Goal: Task Accomplishment & Management: Use online tool/utility

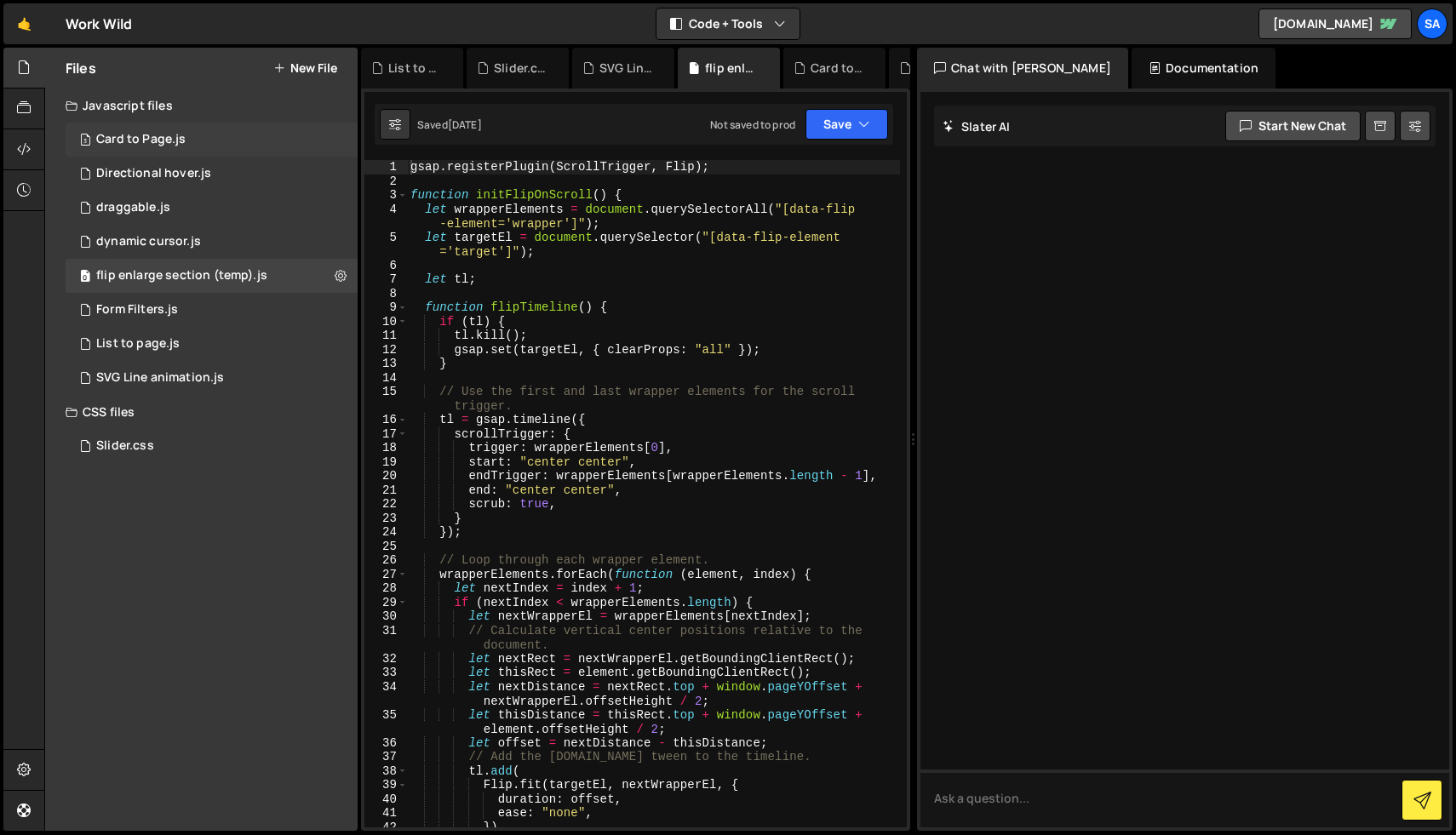
click at [174, 142] on div "Card to Page.js" at bounding box center [140, 139] width 90 height 15
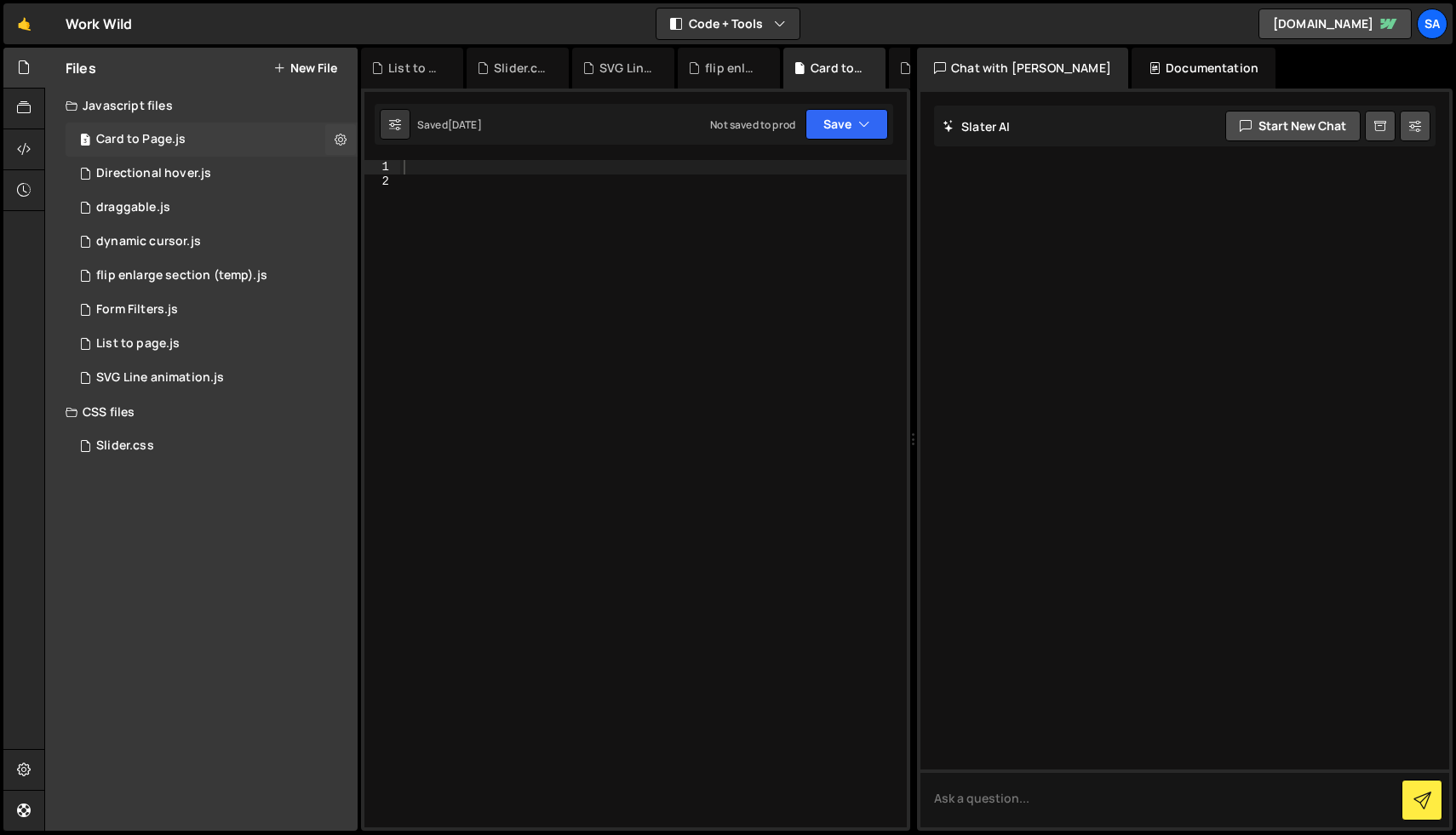
click at [160, 139] on div "Card to Page.js" at bounding box center [140, 139] width 90 height 15
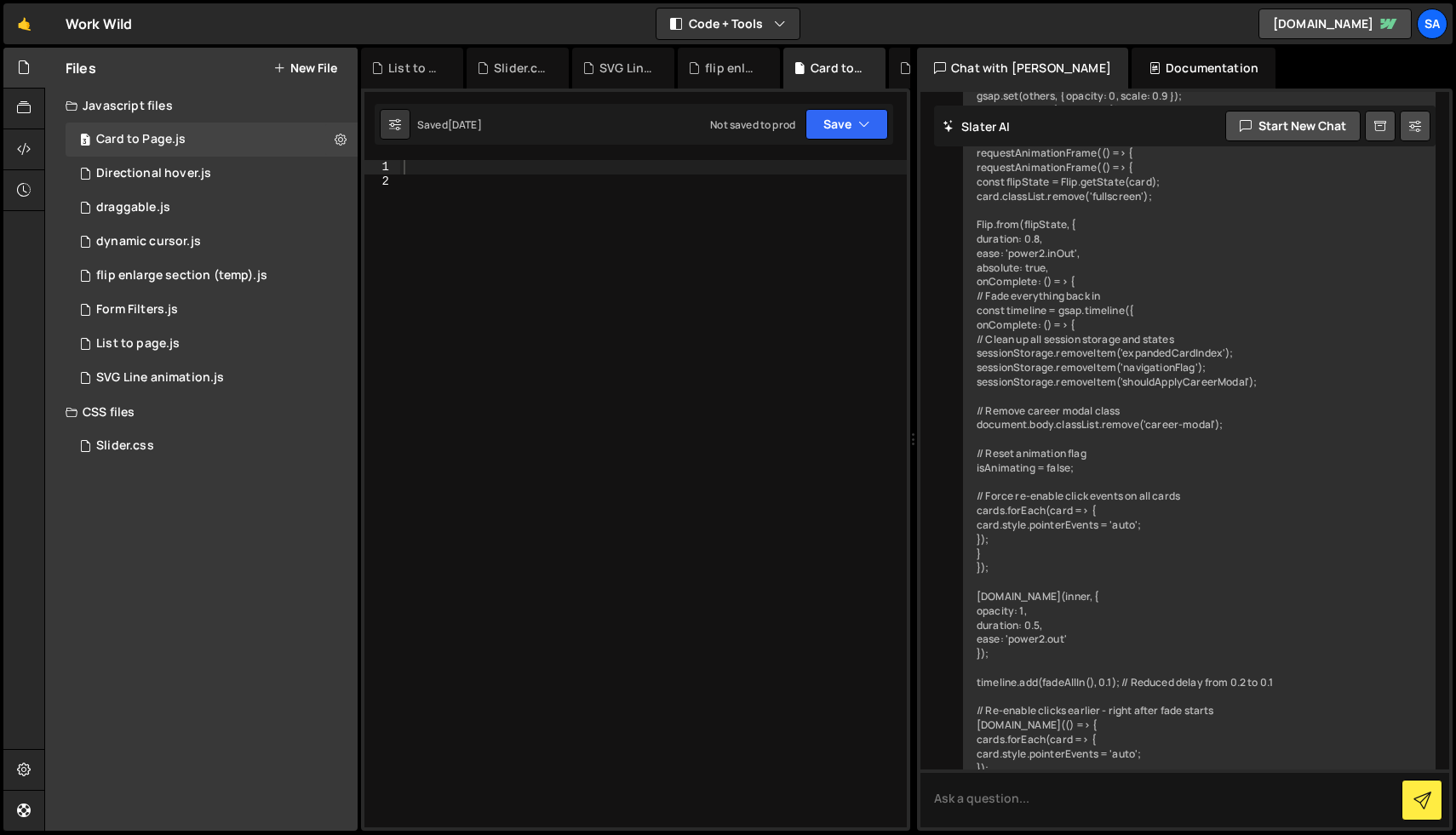
scroll to position [3284, 0]
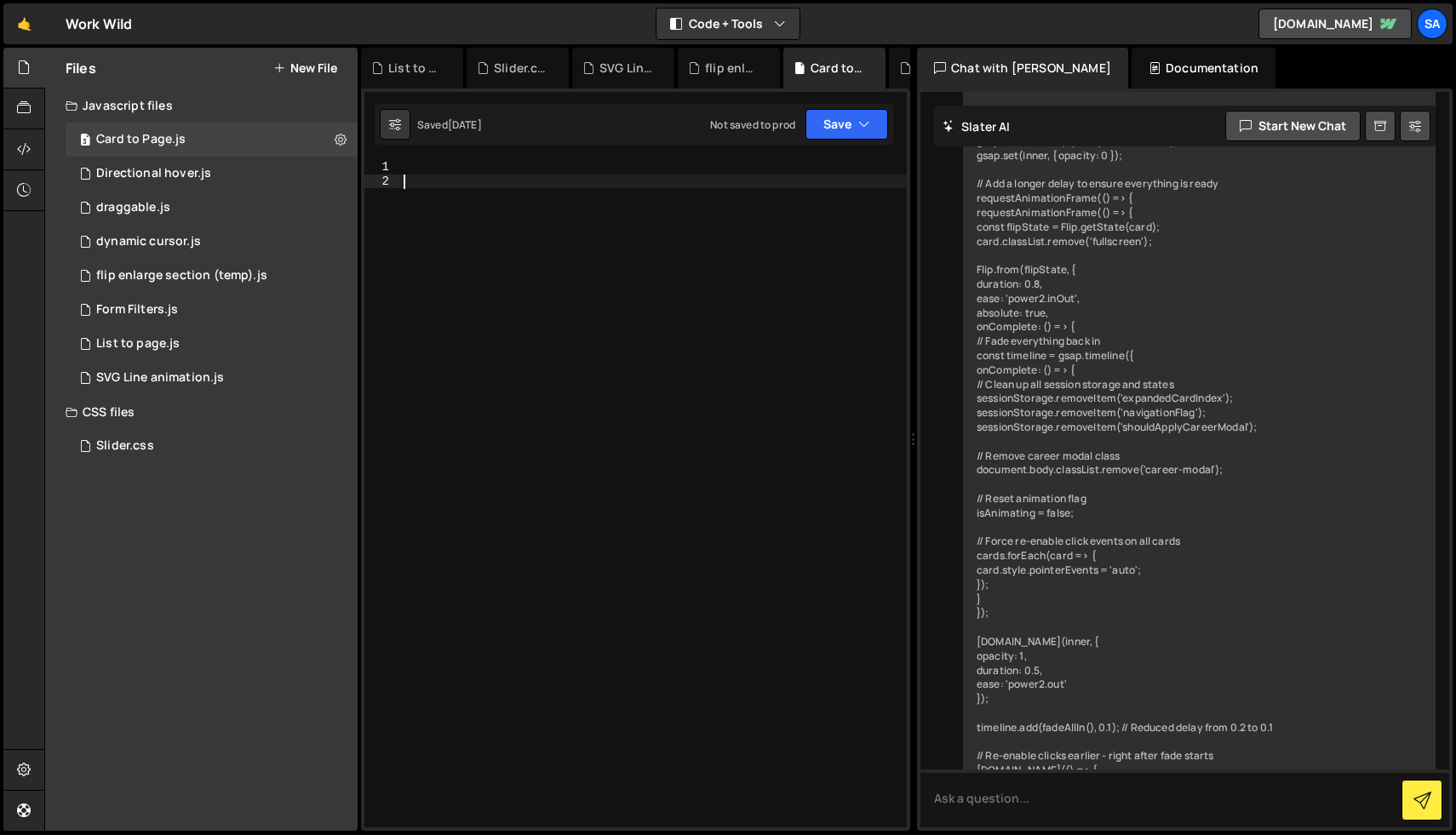
click at [516, 296] on div at bounding box center [653, 508] width 507 height 696
click at [209, 175] on div "1 Directional hover.js 0" at bounding box center [211, 174] width 292 height 34
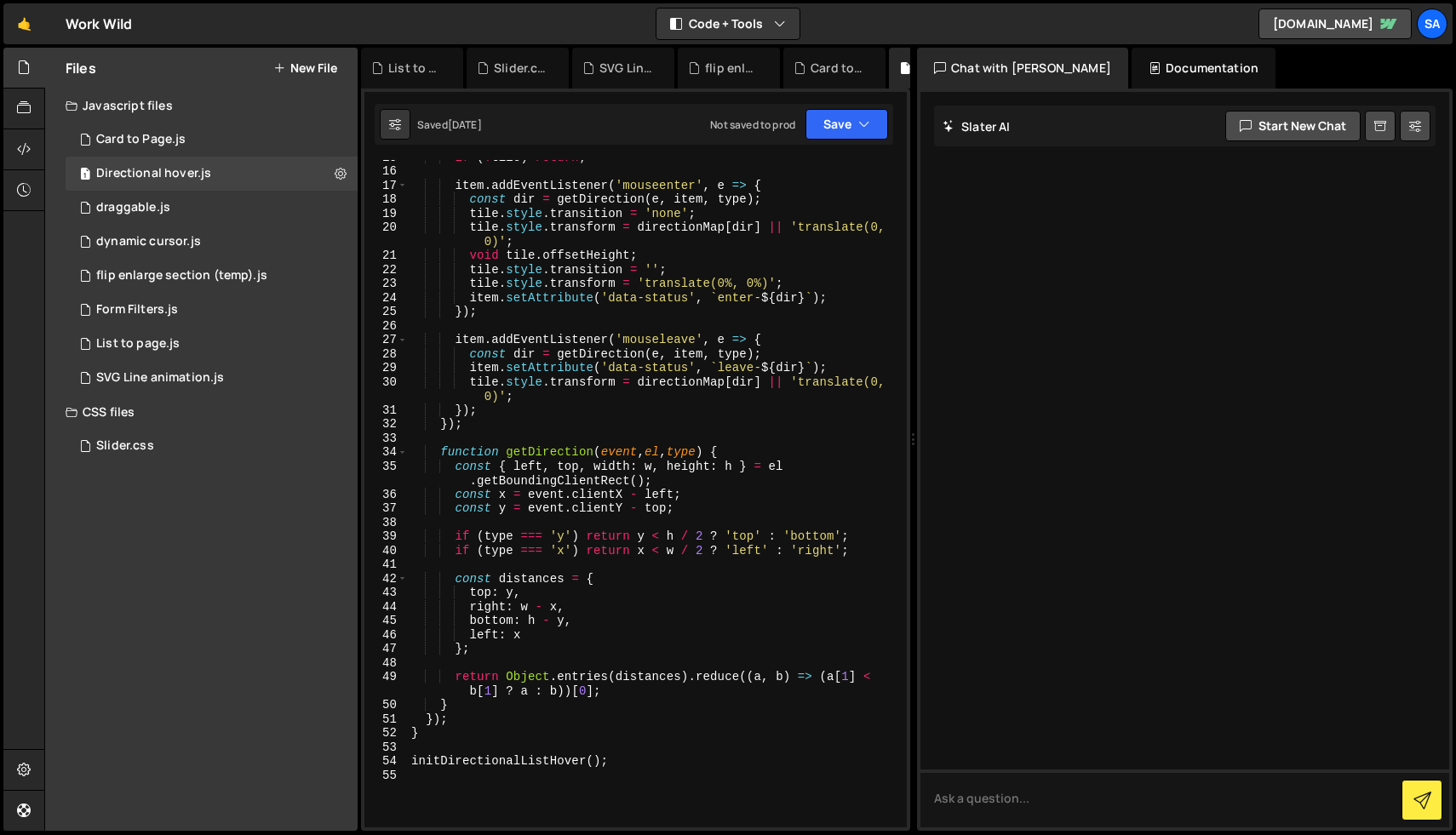
scroll to position [0, 0]
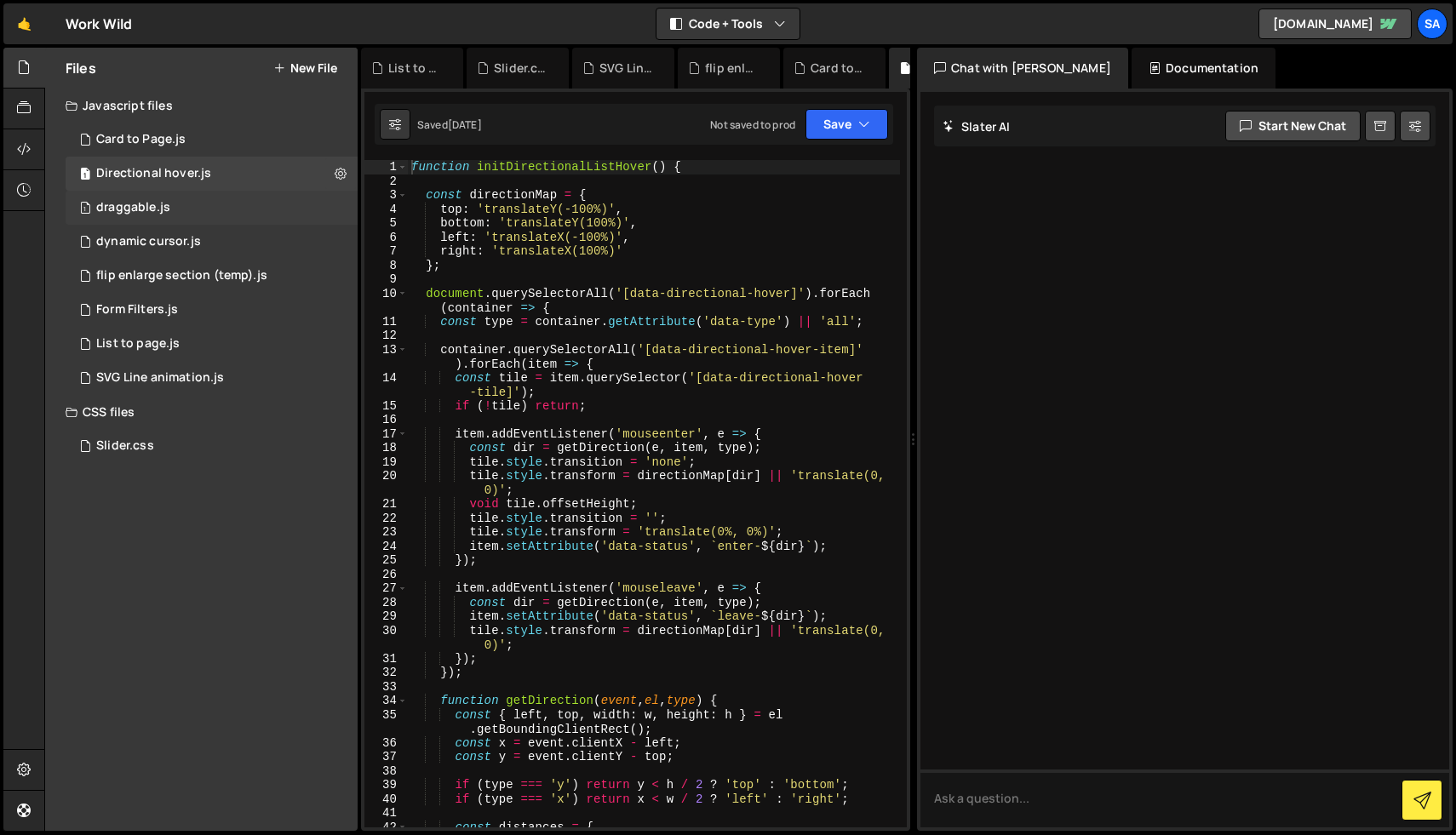
click at [136, 209] on div "draggable.js" at bounding box center [133, 207] width 74 height 15
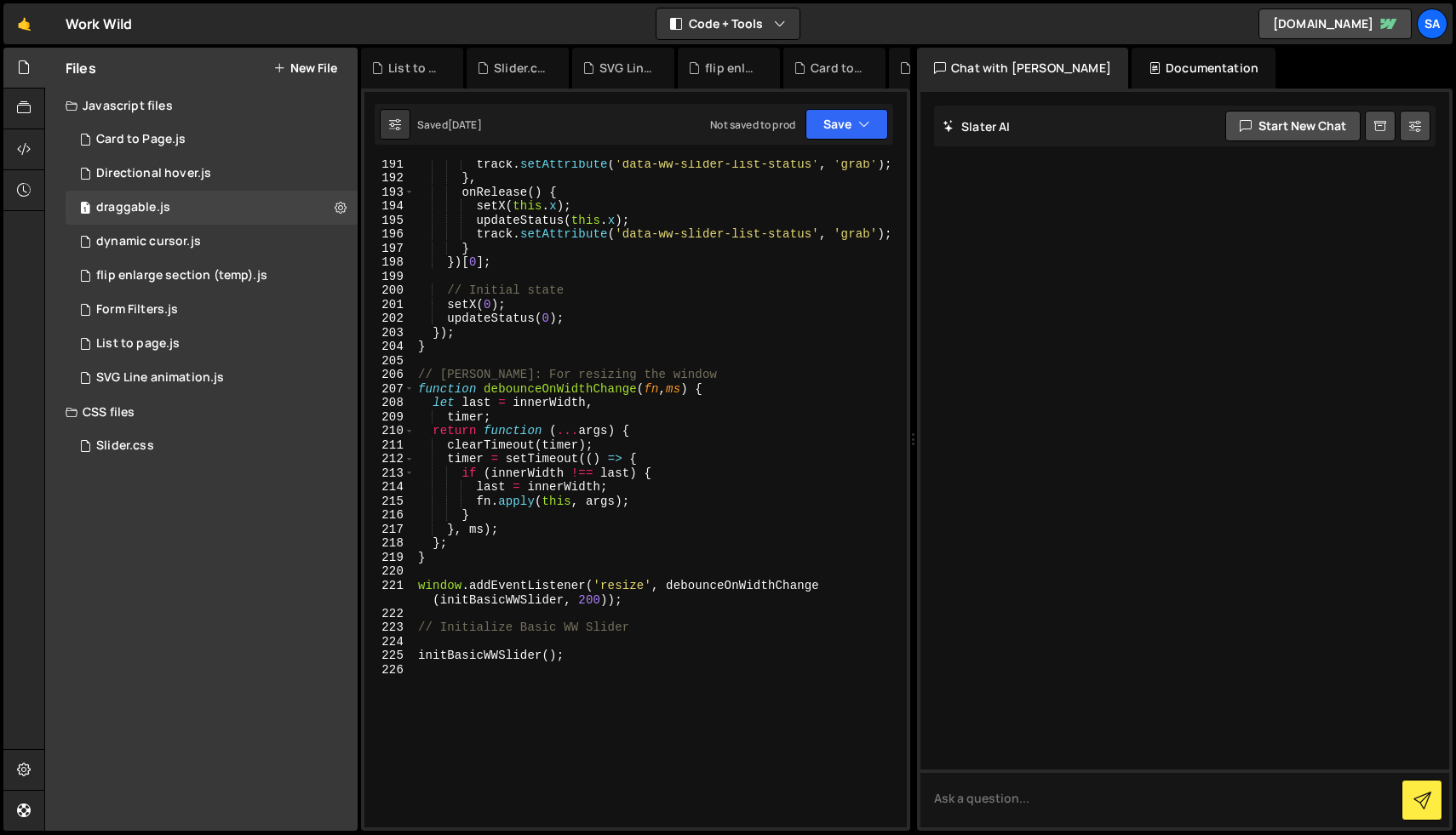
scroll to position [3143, 0]
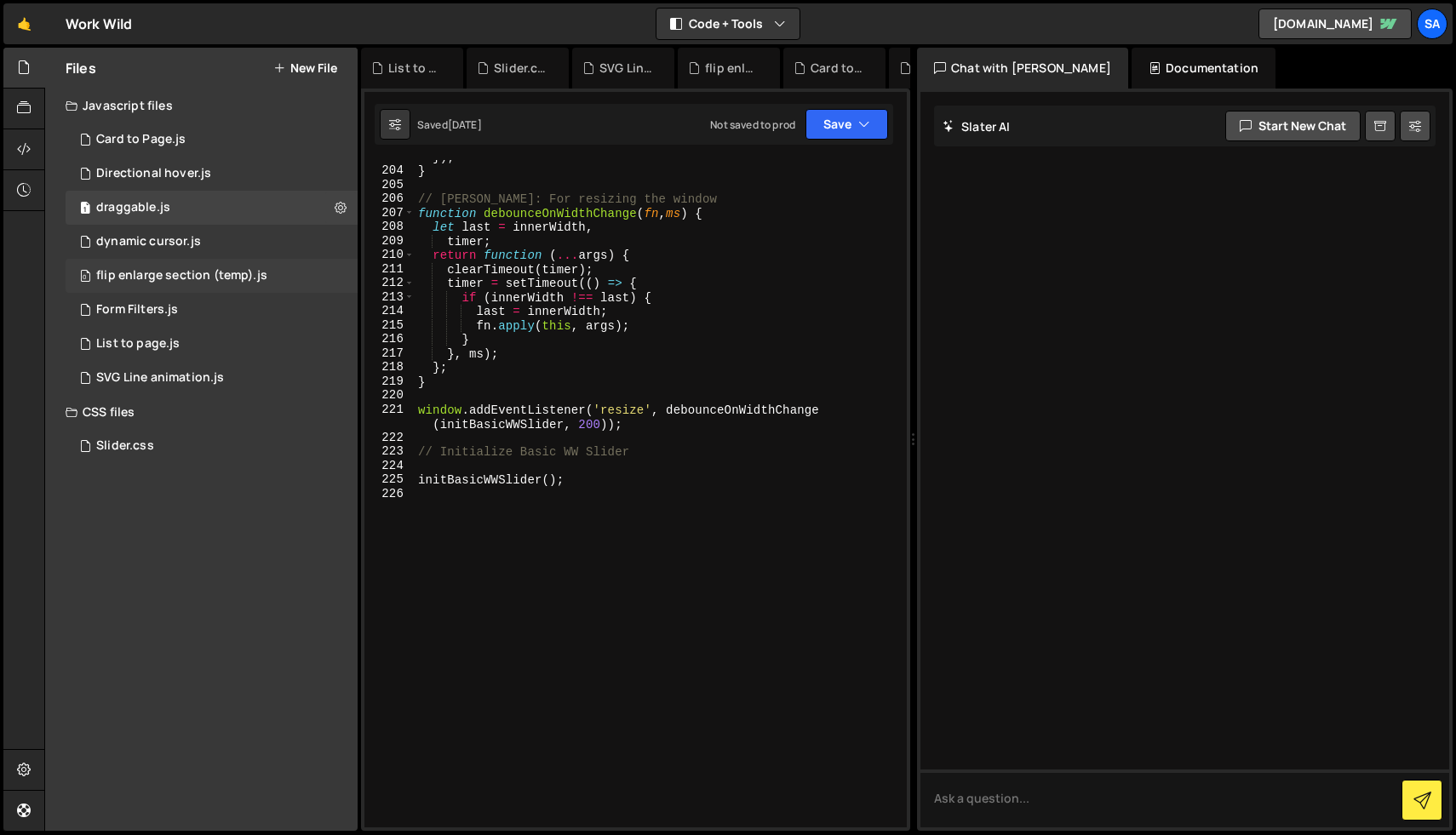
click at [205, 276] on div "flip enlarge section (temp).js" at bounding box center [181, 275] width 171 height 15
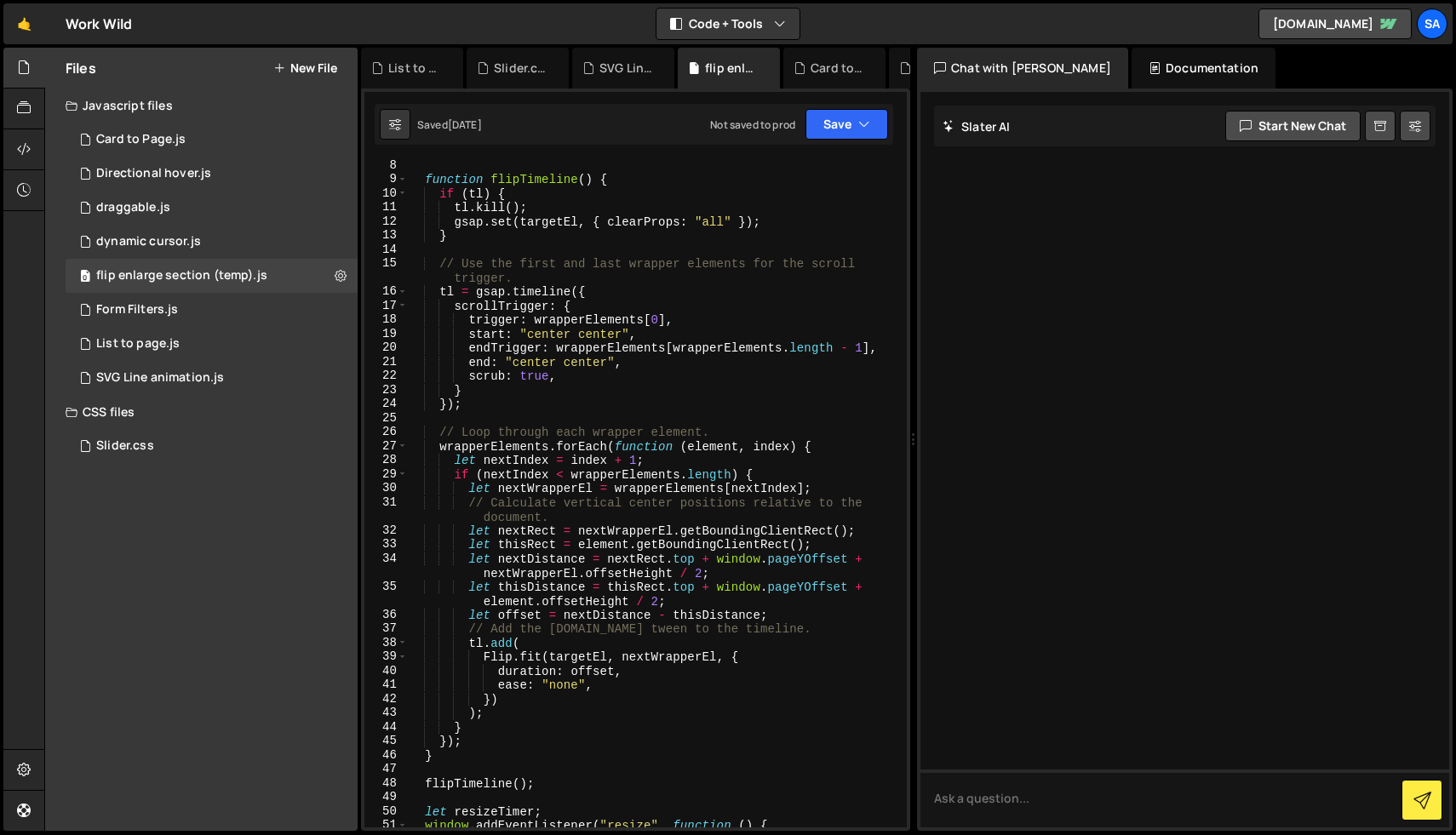
scroll to position [114, 0]
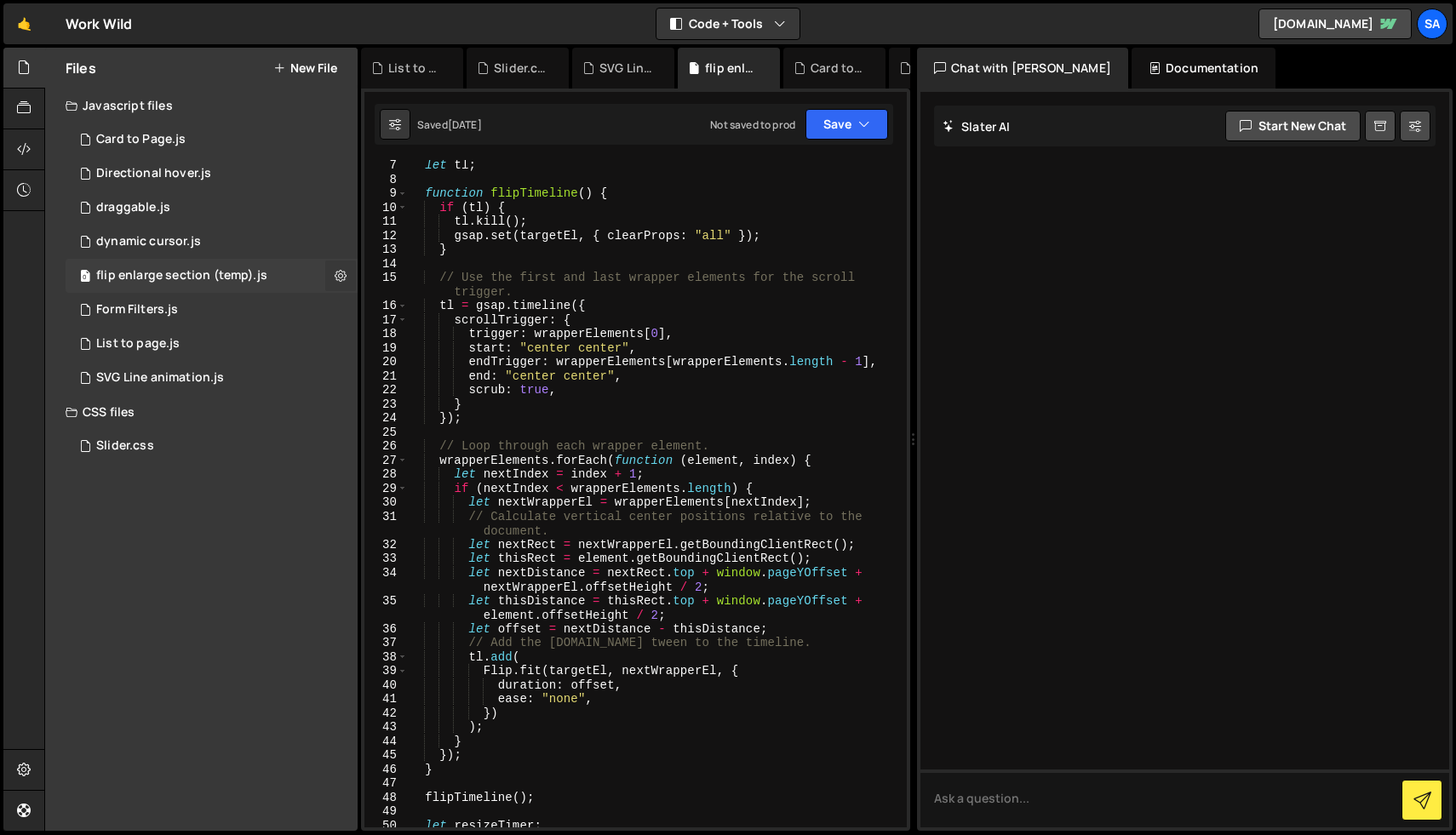
click at [345, 274] on icon at bounding box center [340, 275] width 12 height 16
type input "flip enlarge section (temp)"
radio input "true"
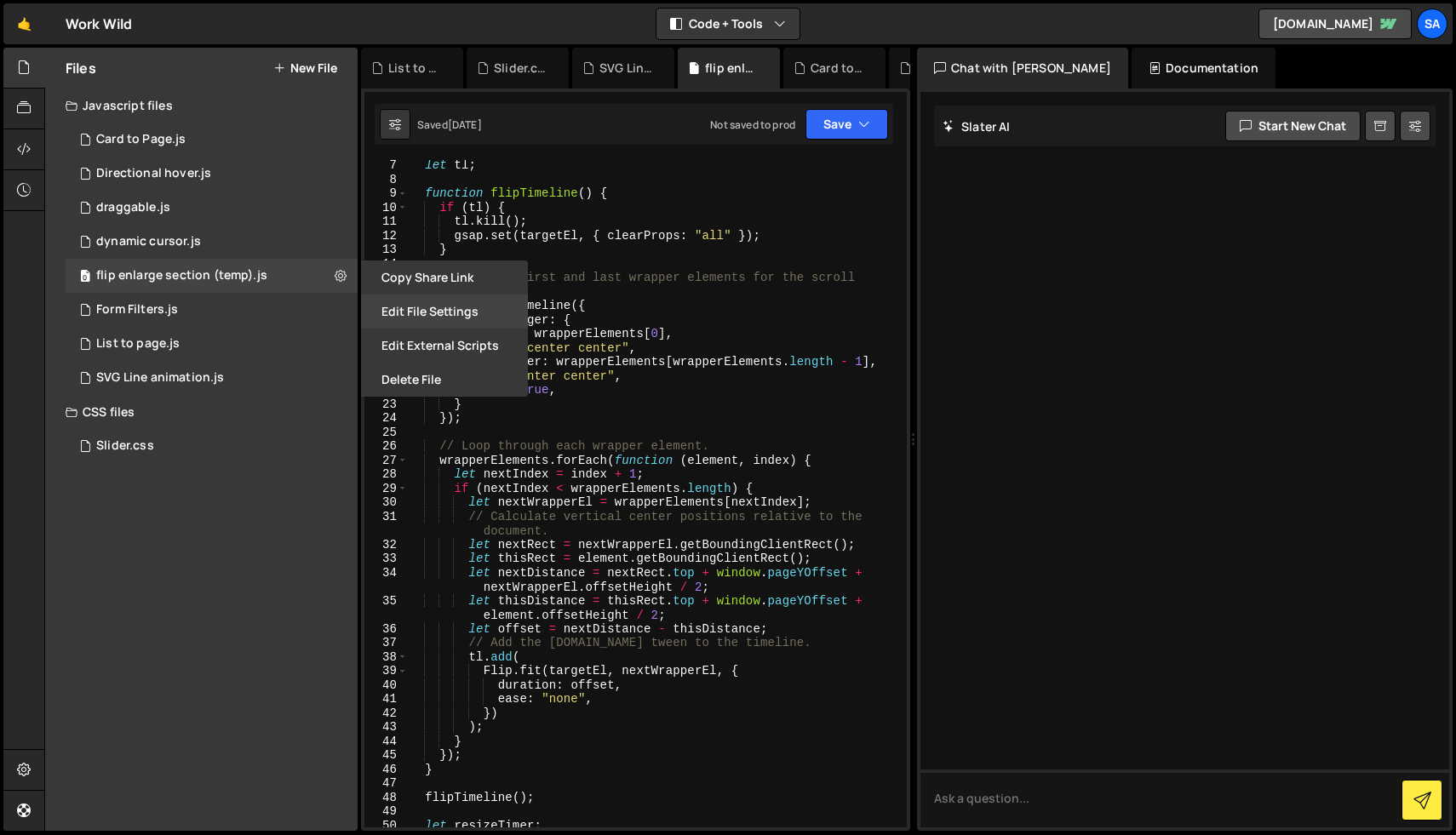
click at [429, 311] on button "Edit File Settings" at bounding box center [444, 312] width 167 height 34
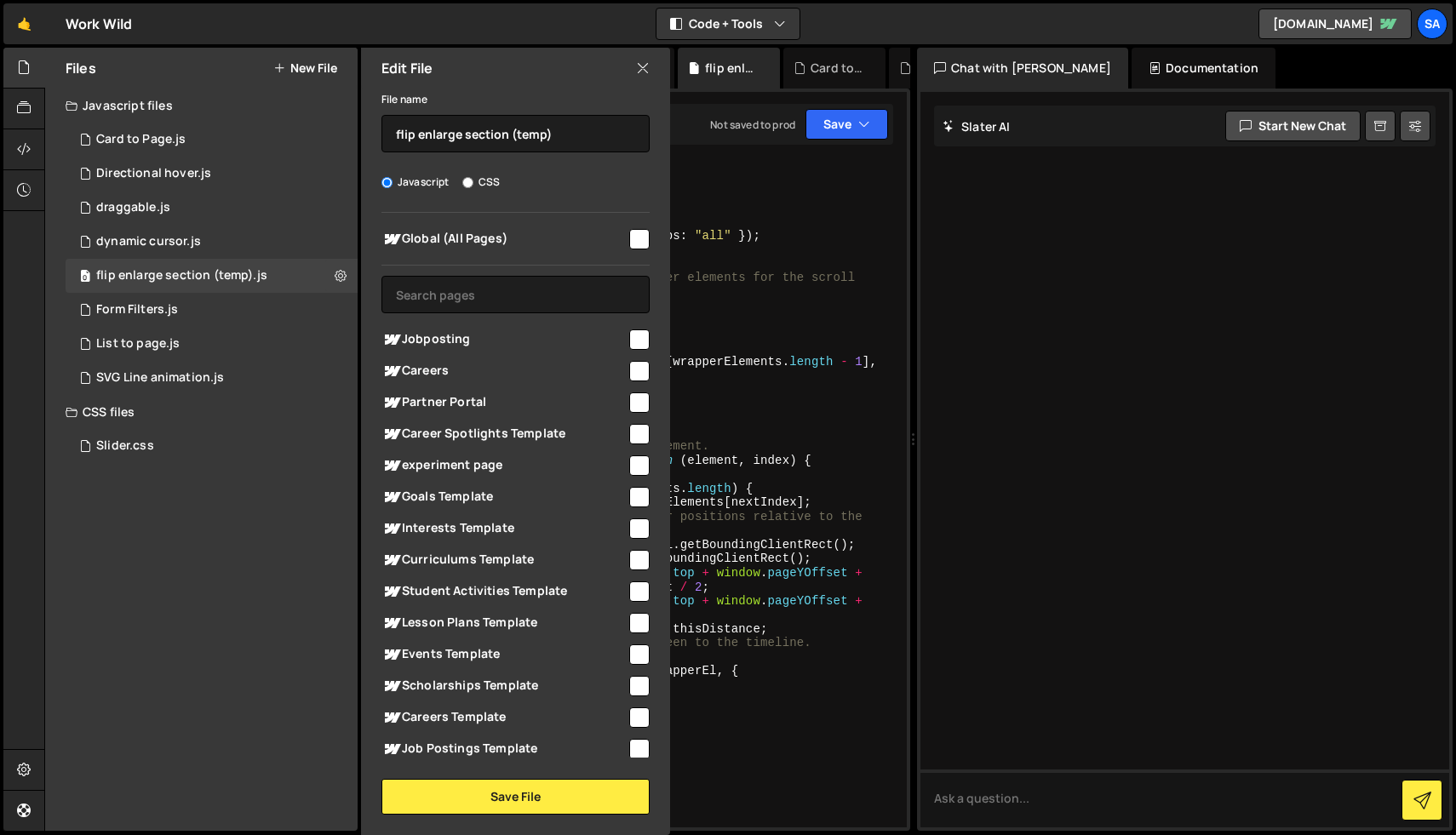
scroll to position [252, 0]
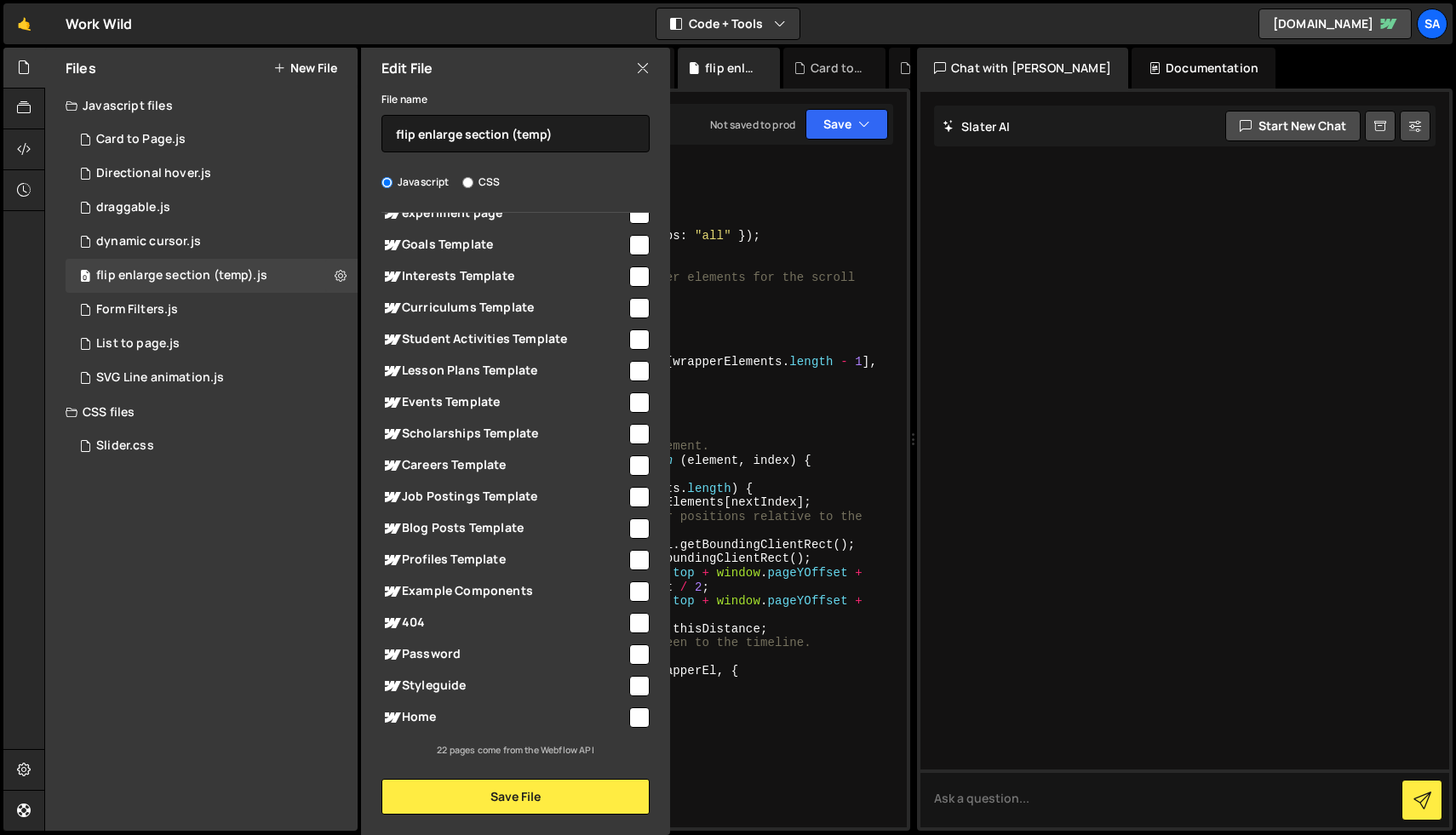
click at [644, 67] on icon at bounding box center [642, 68] width 14 height 19
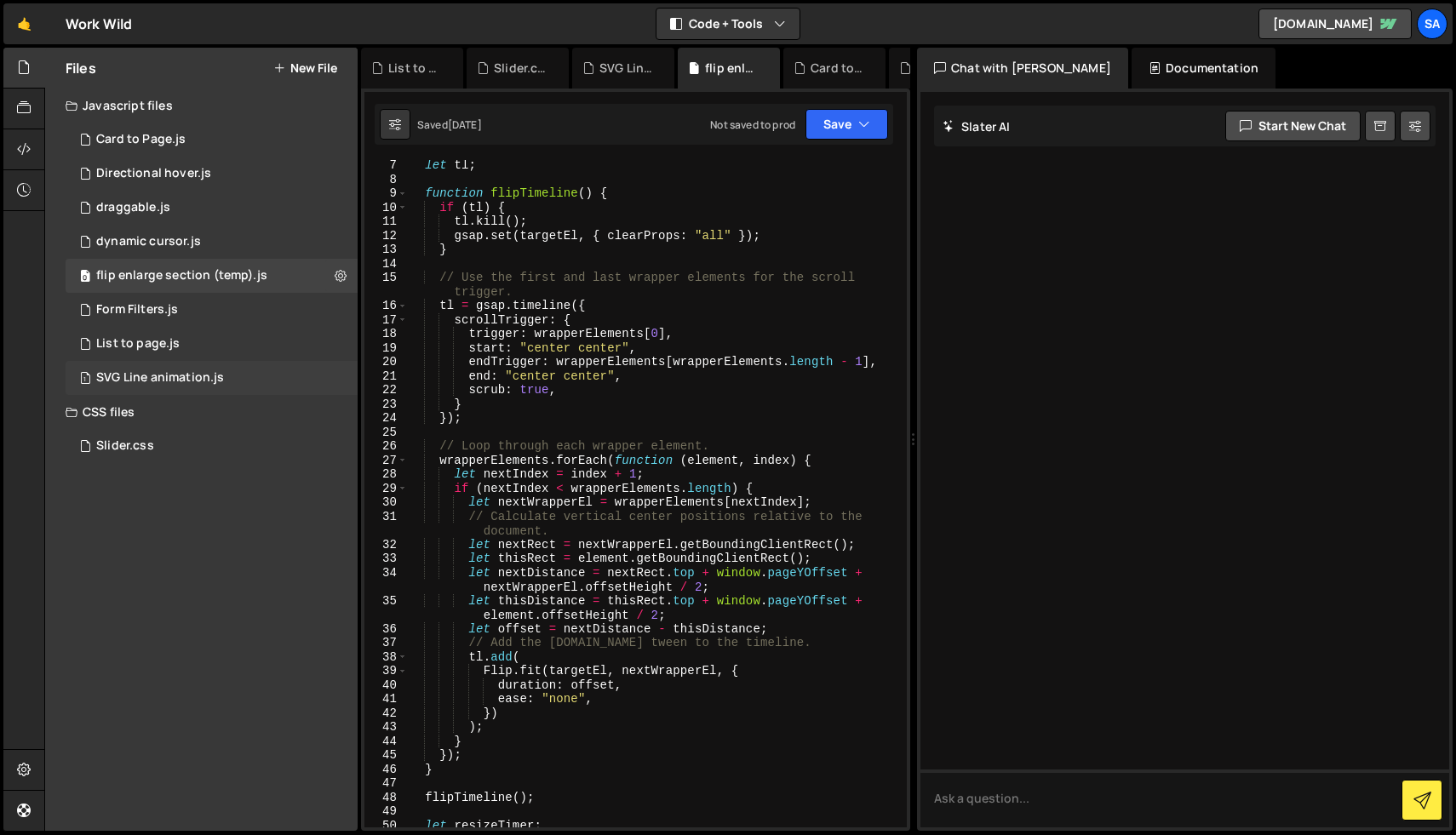
click at [185, 377] on div "SVG Line animation.js" at bounding box center [159, 377] width 128 height 15
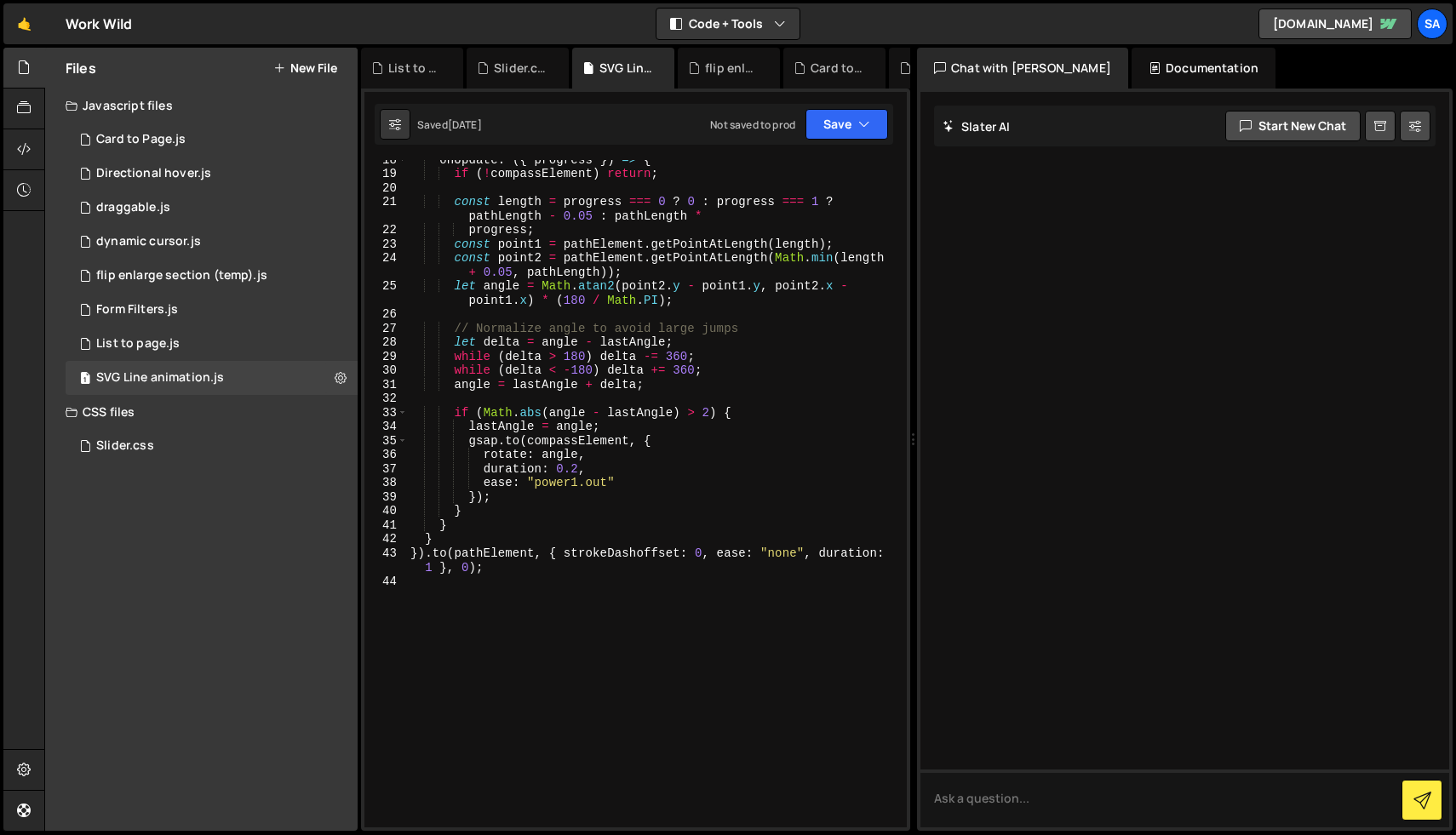
scroll to position [0, 0]
